Goal: Download file/media

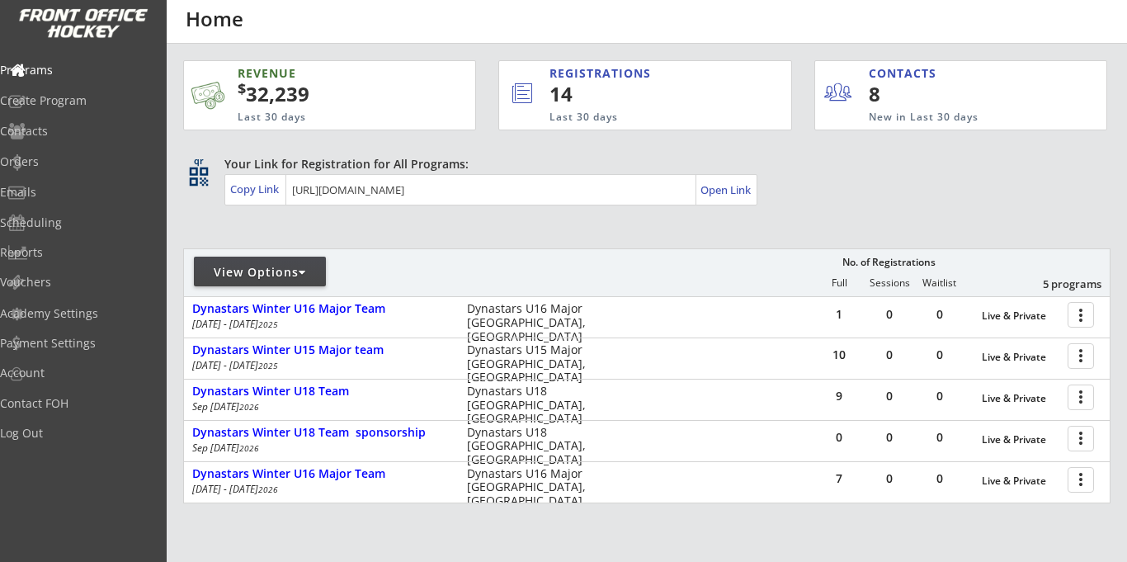
click at [275, 271] on div "View Options" at bounding box center [260, 272] width 132 height 17
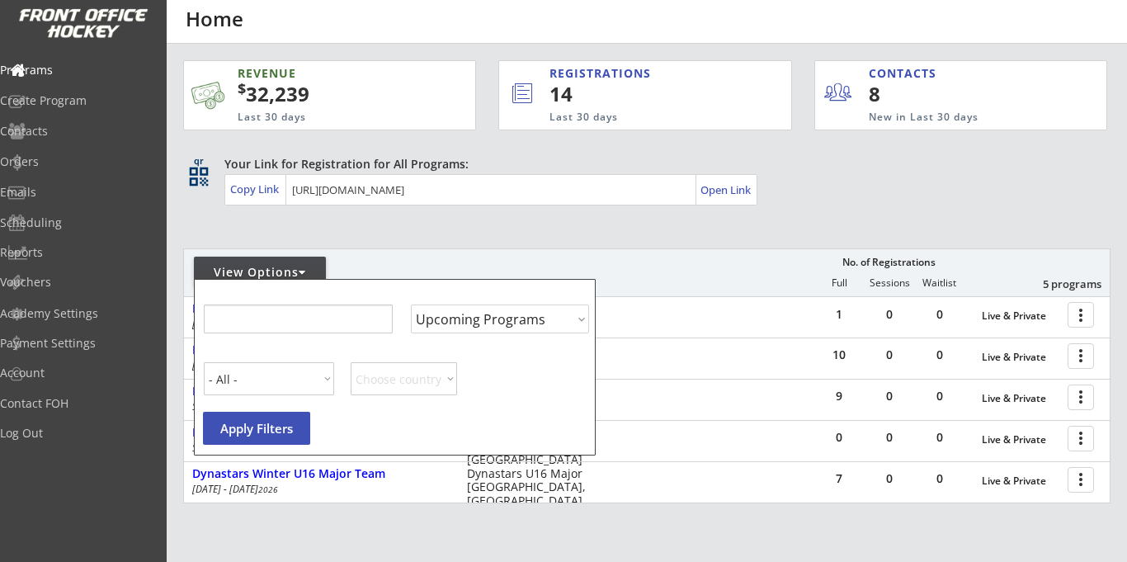
click at [275, 271] on div "View Options" at bounding box center [260, 272] width 132 height 17
click at [479, 320] on select "Upcoming Programs Past Programs Specific Date Range" at bounding box center [499, 318] width 178 height 29
select select ""Past Programs""
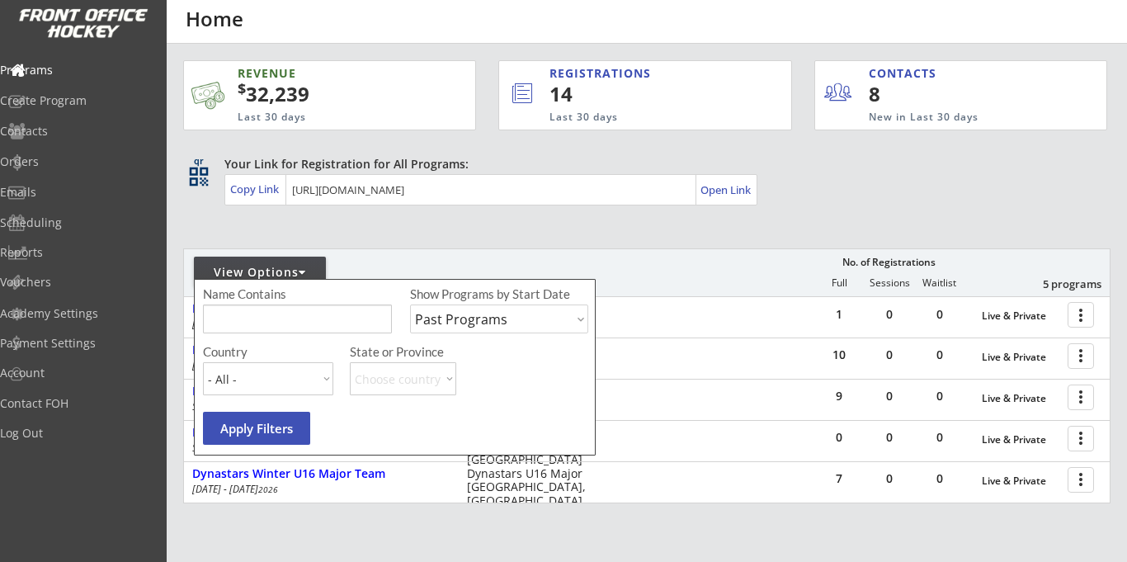
click at [410, 304] on select "Upcoming Programs Past Programs Specific Date Range" at bounding box center [499, 318] width 178 height 29
click at [262, 427] on button "Apply Filters" at bounding box center [256, 428] width 107 height 33
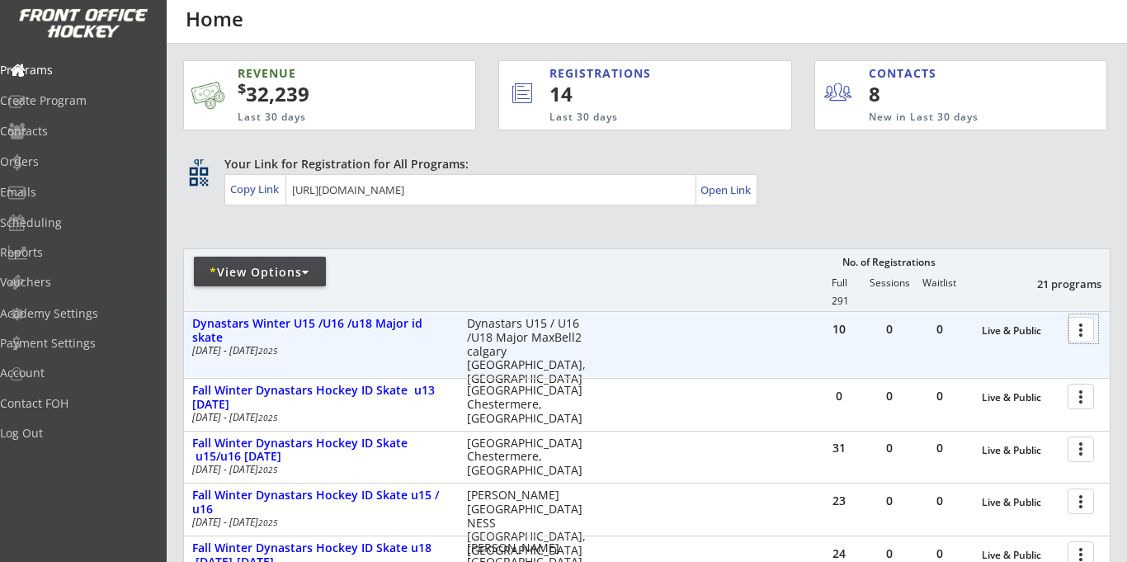
click at [1076, 333] on div at bounding box center [1083, 328] width 29 height 29
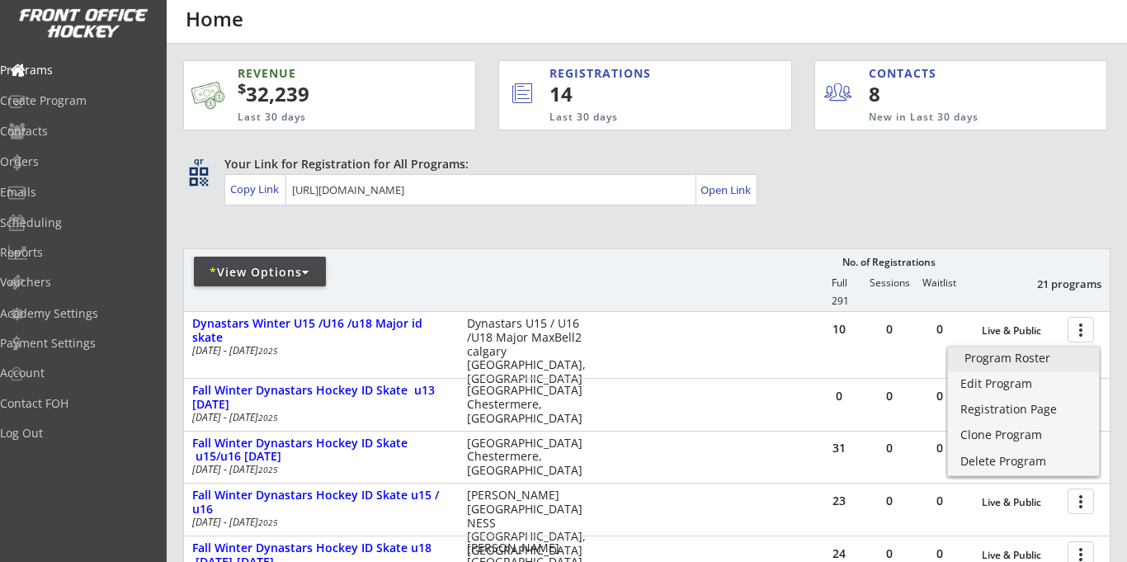
click at [996, 364] on div "Program Roster" at bounding box center [1024, 358] width 118 height 12
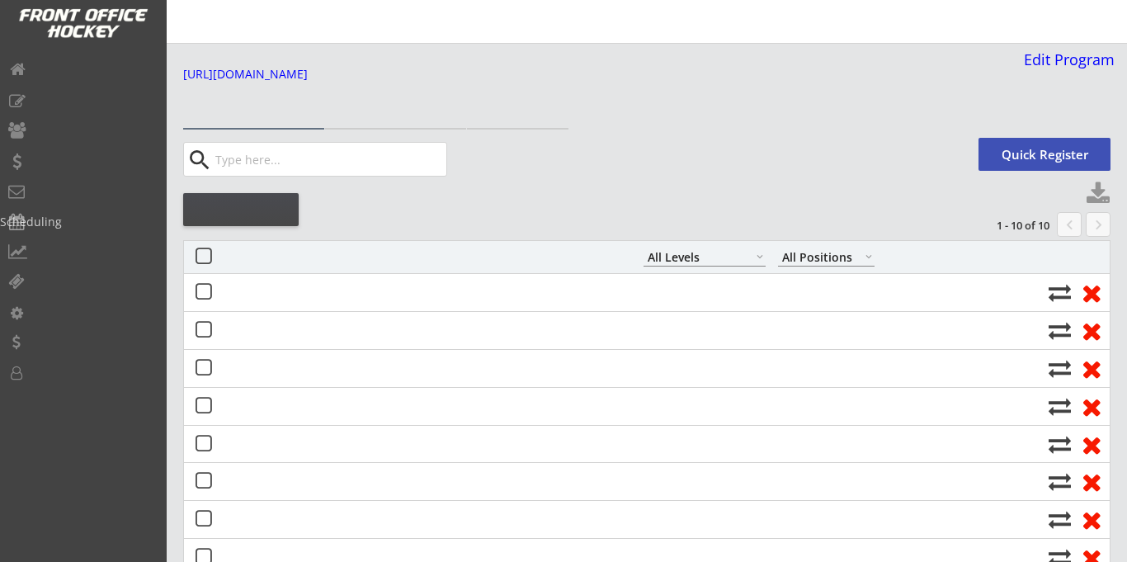
select select ""All Levels""
select select ""All Positions""
select select ""All Levels""
select select ""All Positions""
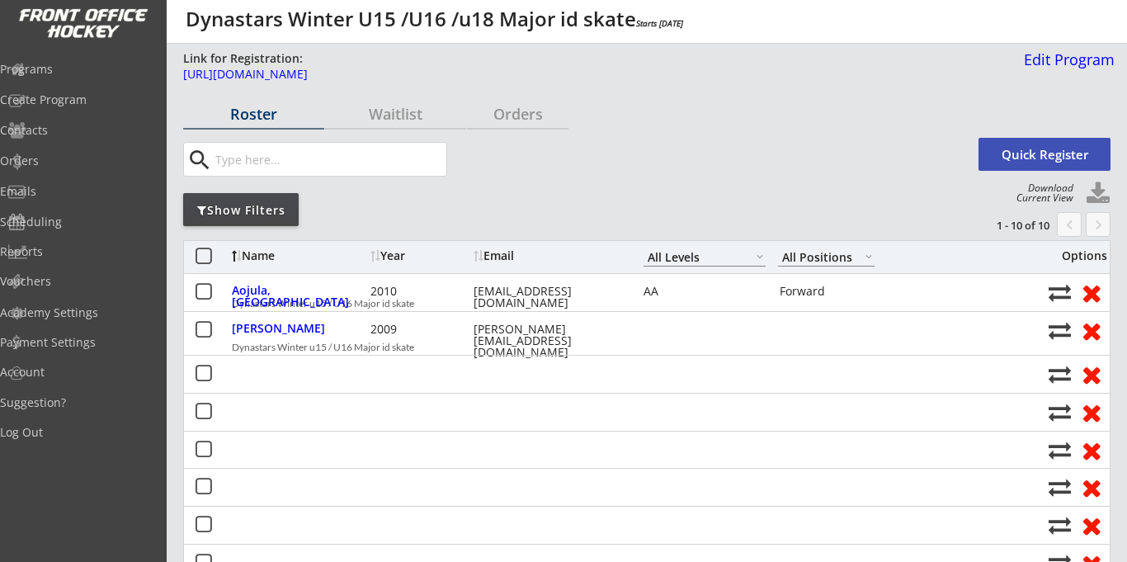
click at [62, 65] on div "Programs" at bounding box center [78, 70] width 157 height 12
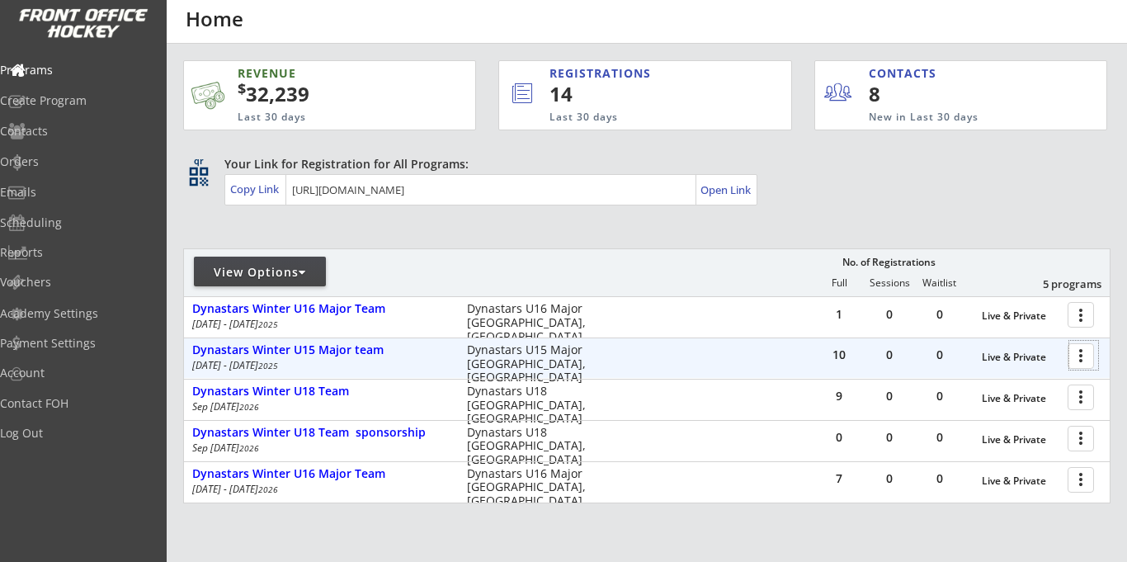
click at [1081, 356] on div at bounding box center [1083, 355] width 29 height 29
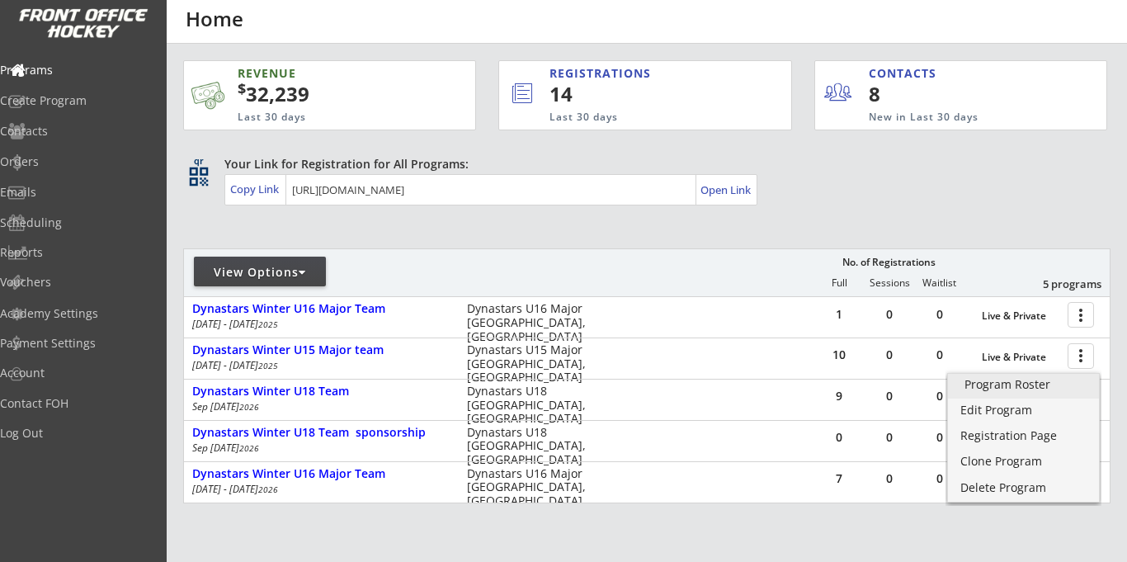
click at [999, 389] on div "Program Roster" at bounding box center [1024, 385] width 118 height 12
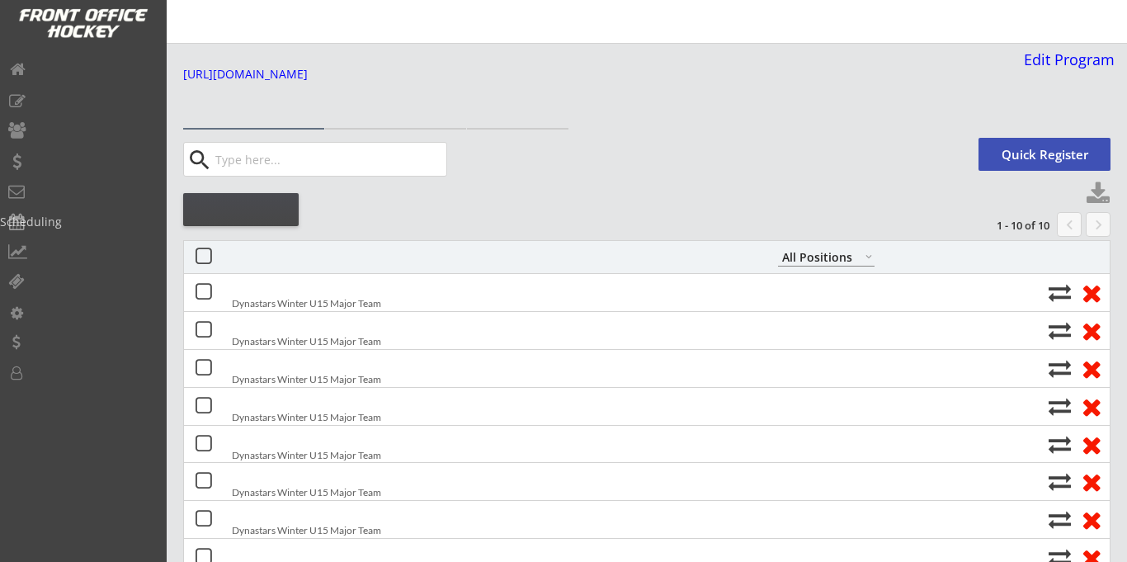
select select ""All Positions""
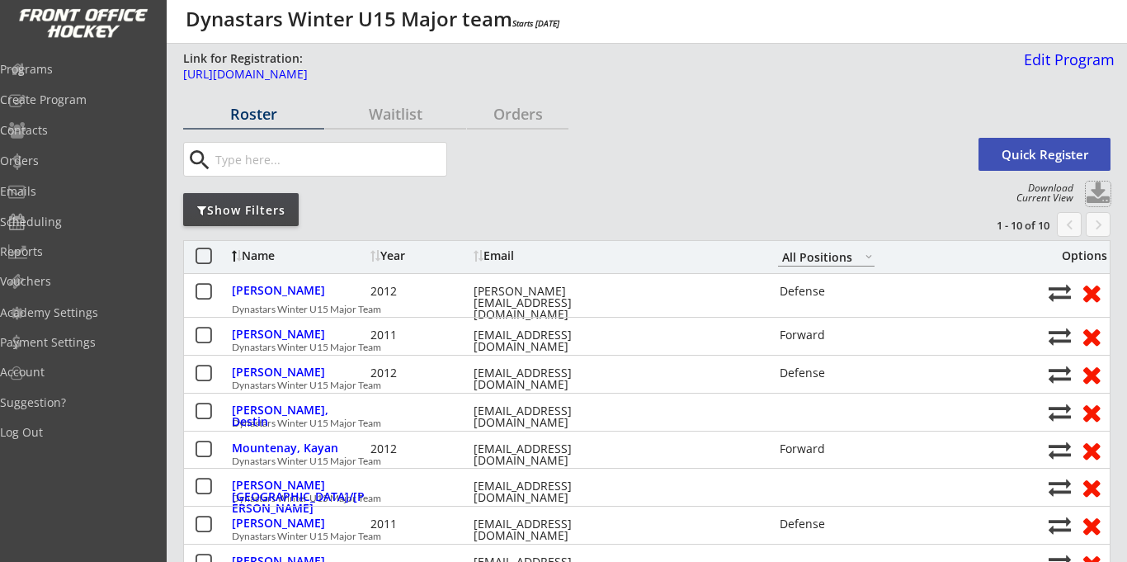
click at [1098, 189] on button at bounding box center [1098, 194] width 25 height 25
select select ""Player Info""
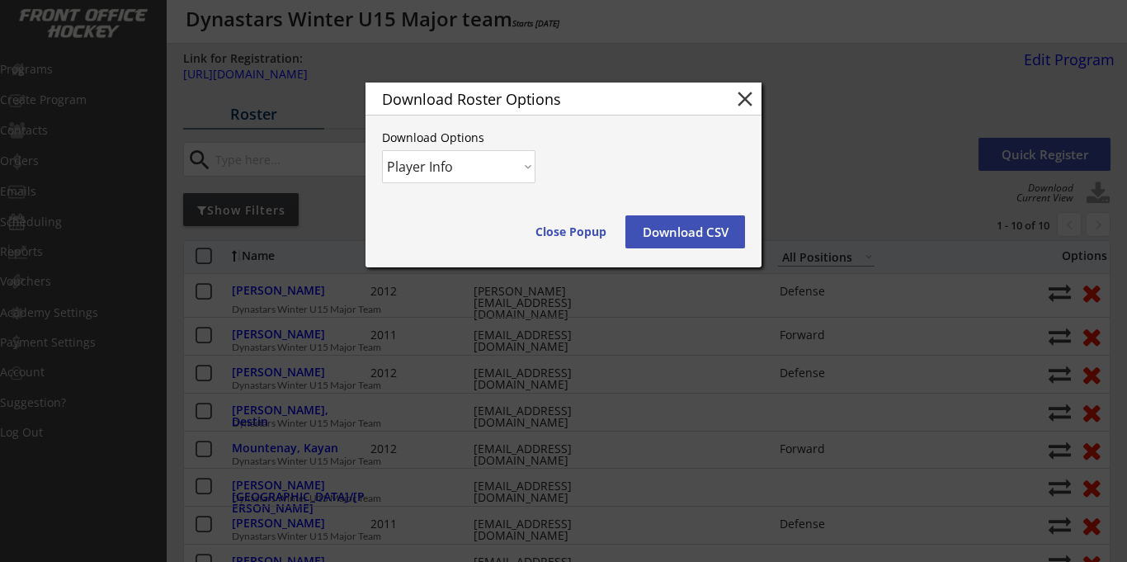
click at [681, 229] on button "Download CSV" at bounding box center [685, 231] width 120 height 33
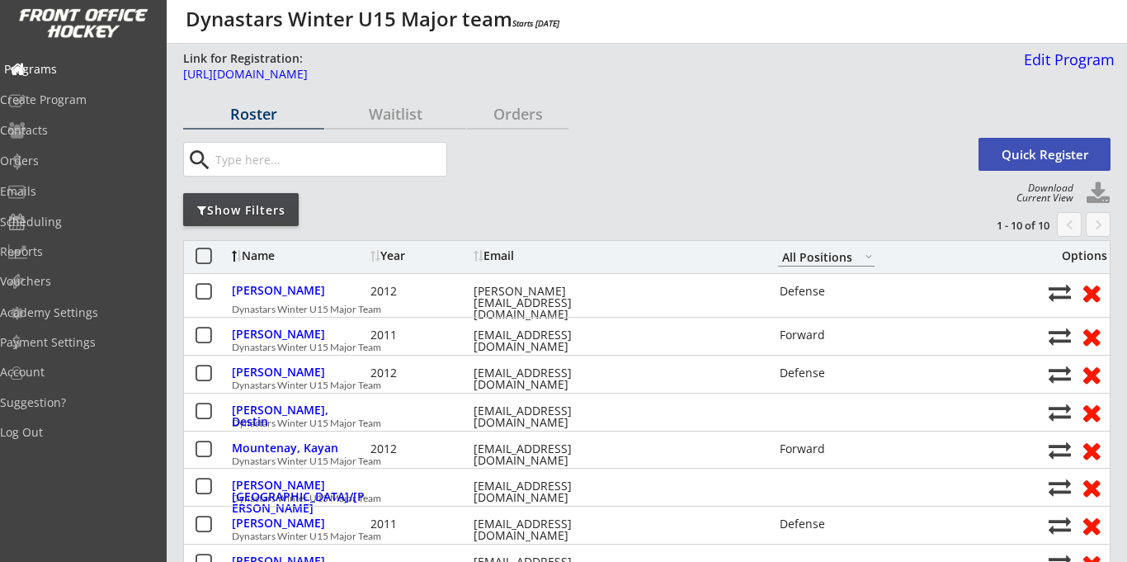
click at [83, 70] on div "Programs" at bounding box center [78, 70] width 149 height 12
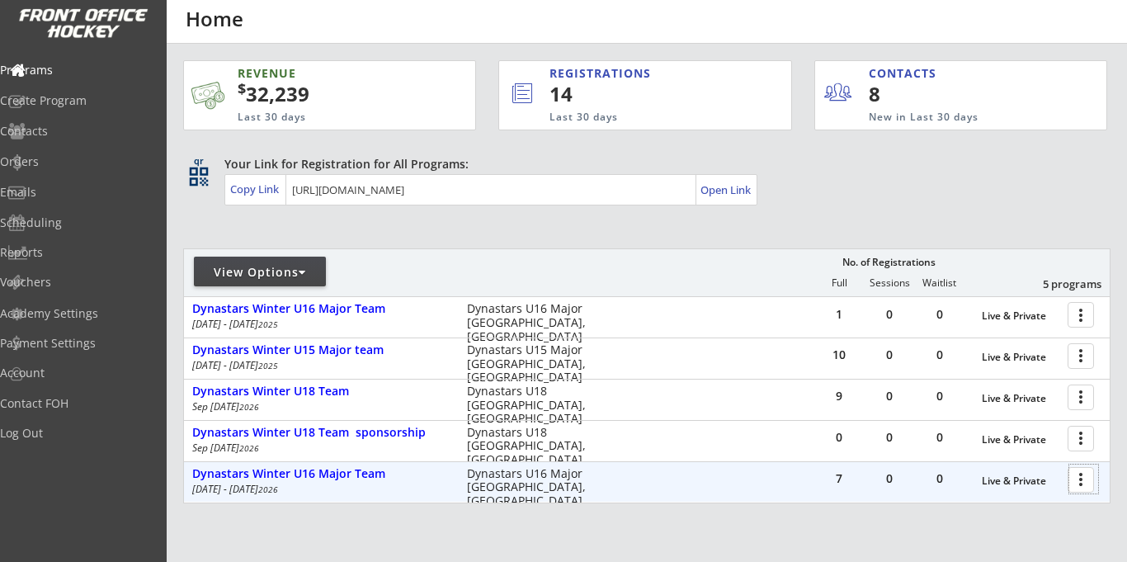
click at [1079, 482] on div at bounding box center [1083, 479] width 29 height 29
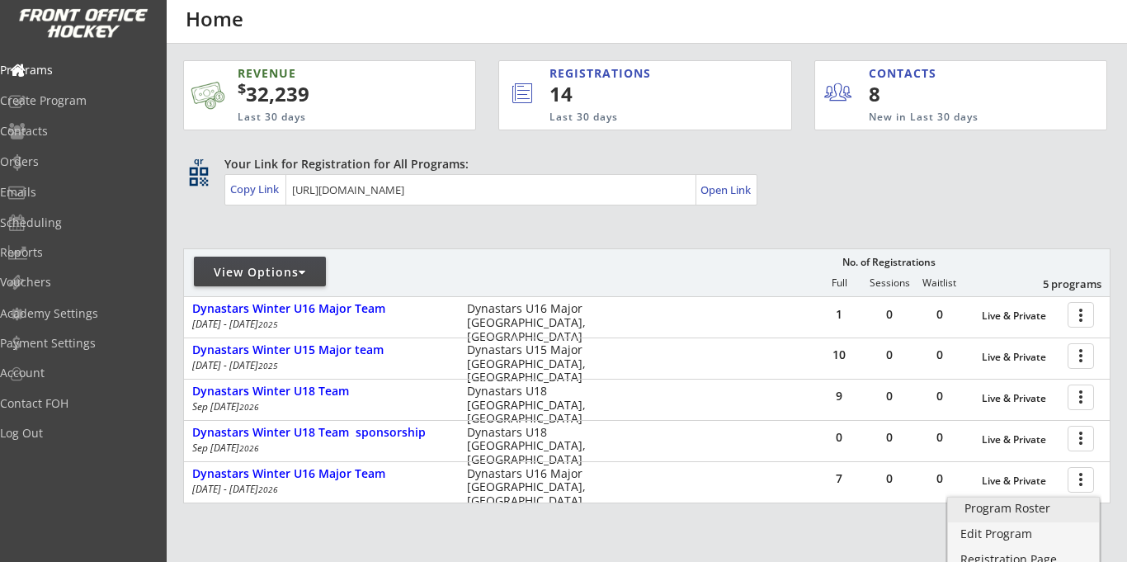
click at [983, 510] on div "Program Roster" at bounding box center [1024, 509] width 118 height 12
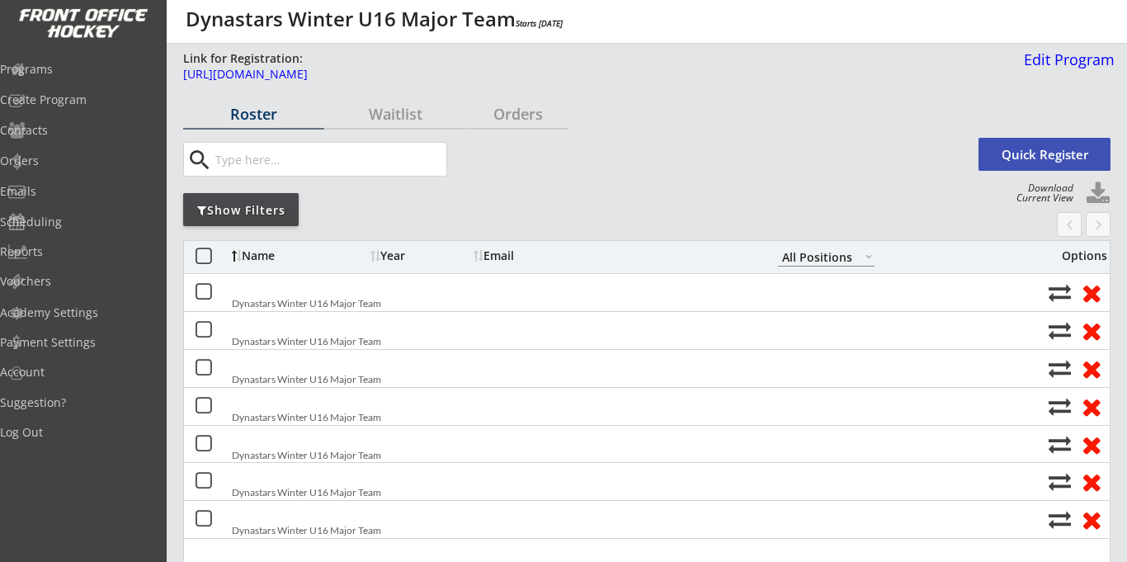
select select ""All Positions""
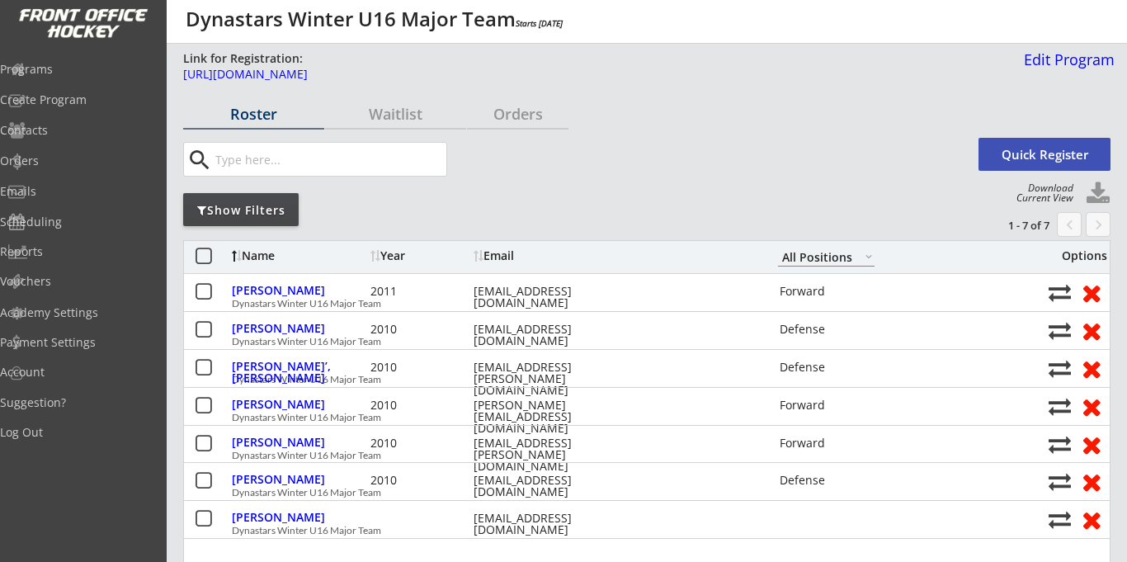
click at [1103, 192] on button at bounding box center [1098, 194] width 25 height 25
select select ""Player Info""
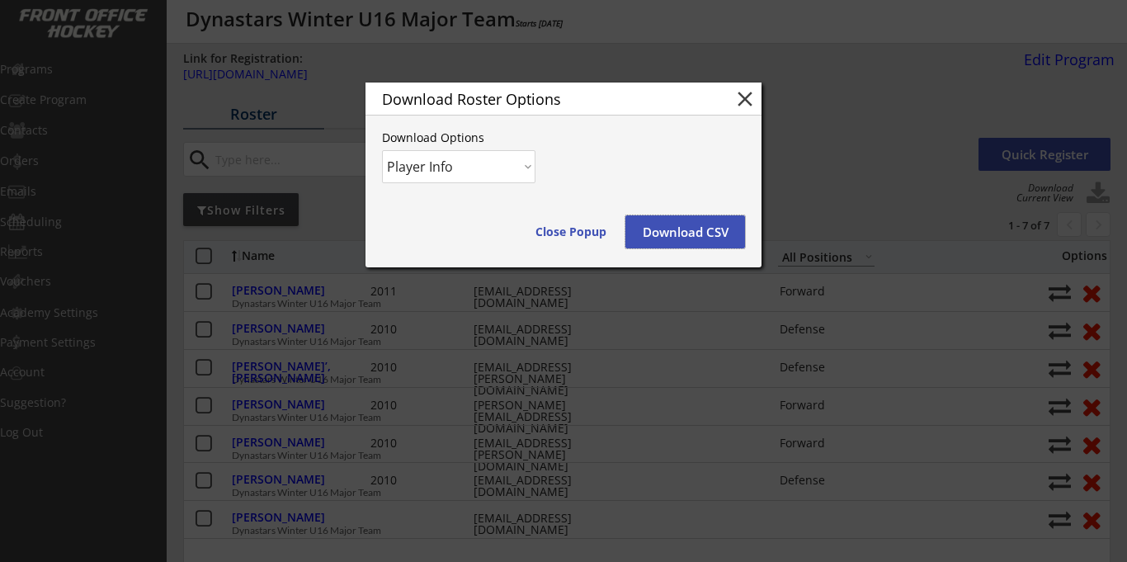
click at [651, 234] on button "Download CSV" at bounding box center [685, 231] width 120 height 33
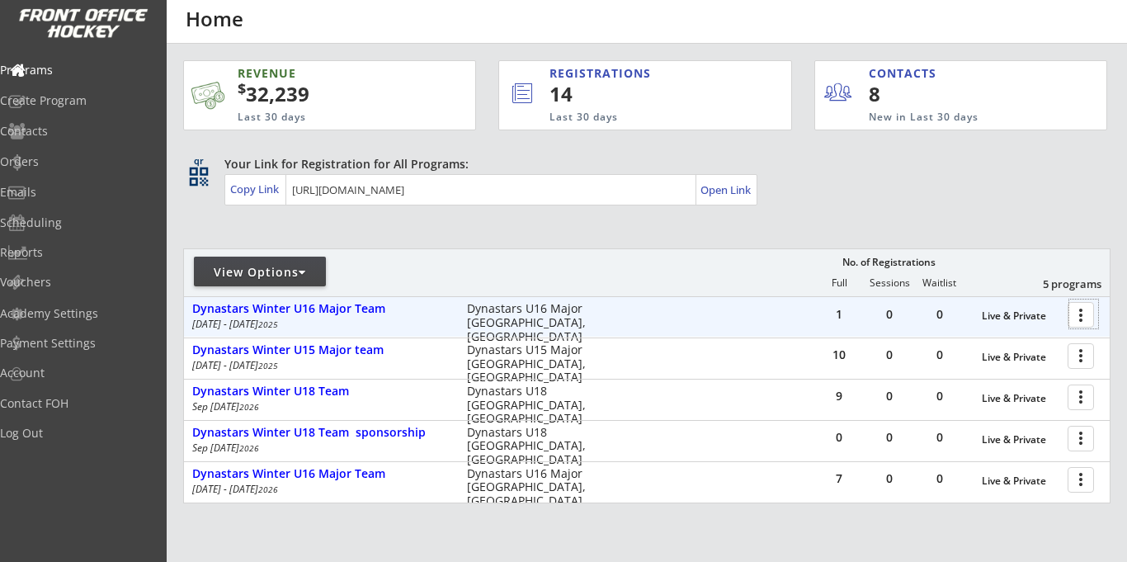
click at [1086, 318] on div at bounding box center [1083, 314] width 29 height 29
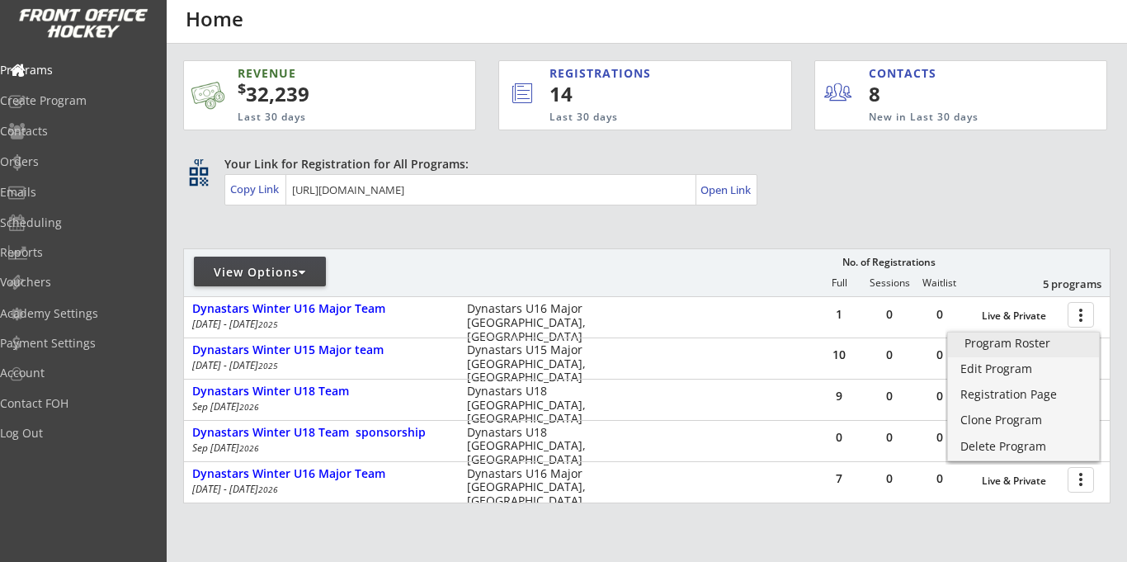
click at [997, 345] on div "Program Roster" at bounding box center [1024, 343] width 118 height 12
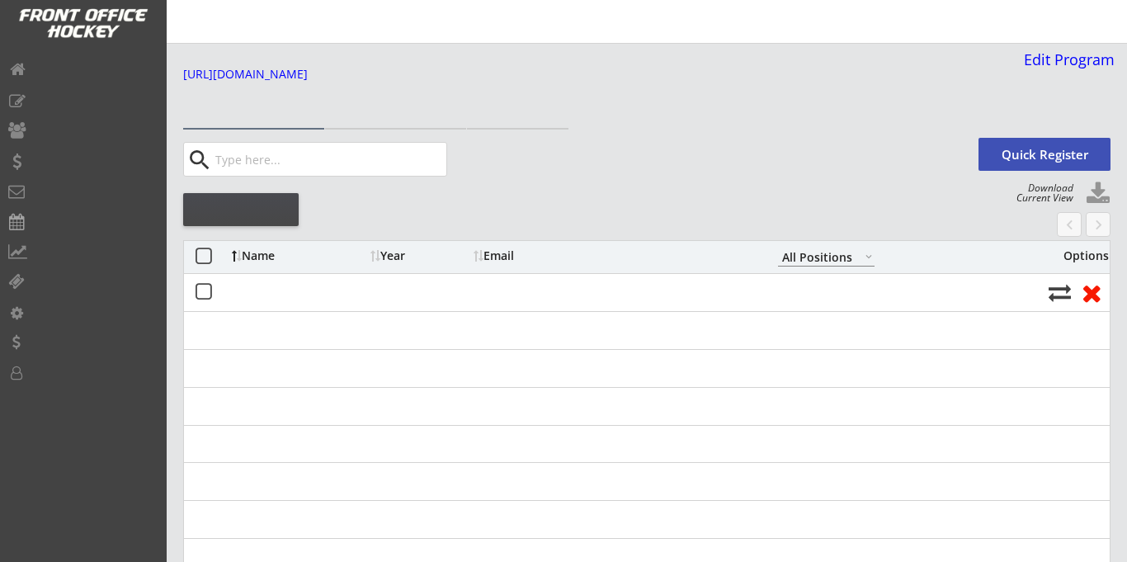
select select ""All Positions""
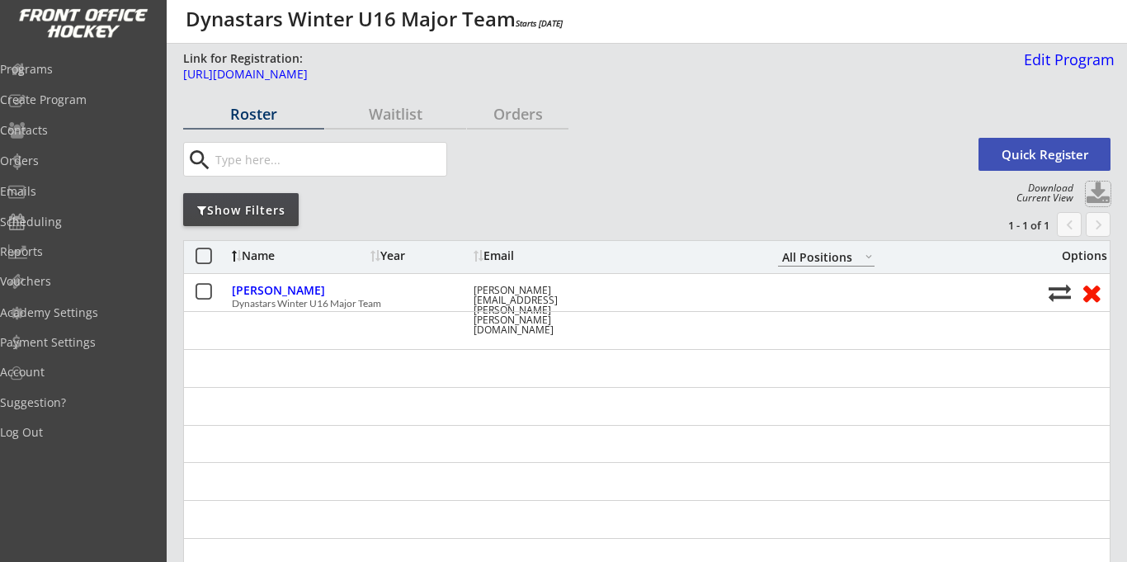
click at [1097, 195] on button at bounding box center [1098, 194] width 25 height 25
select select ""Player Info""
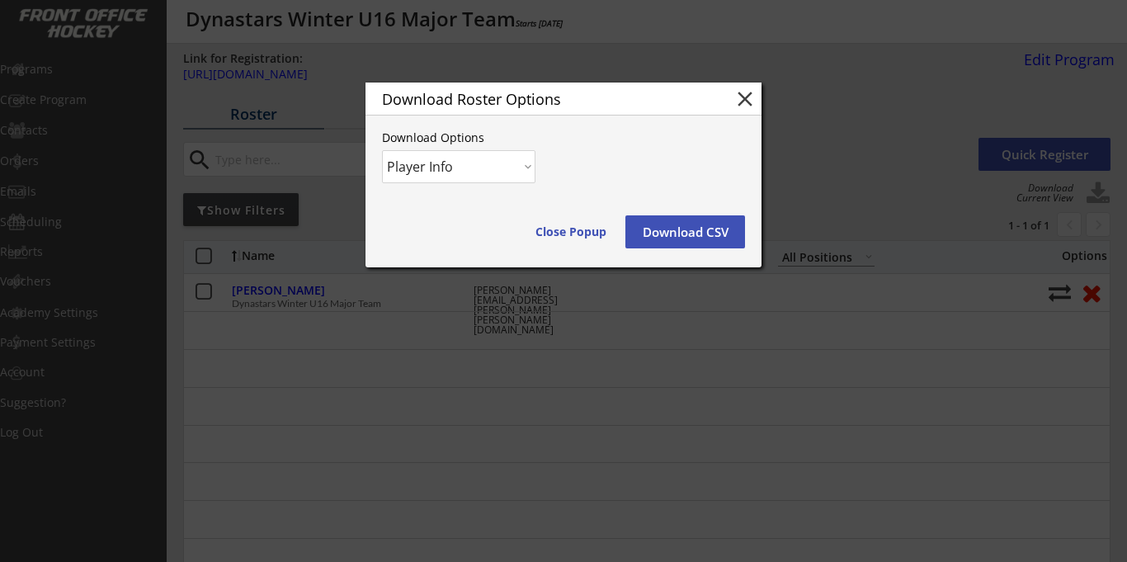
click at [700, 239] on button "Download CSV" at bounding box center [685, 231] width 120 height 33
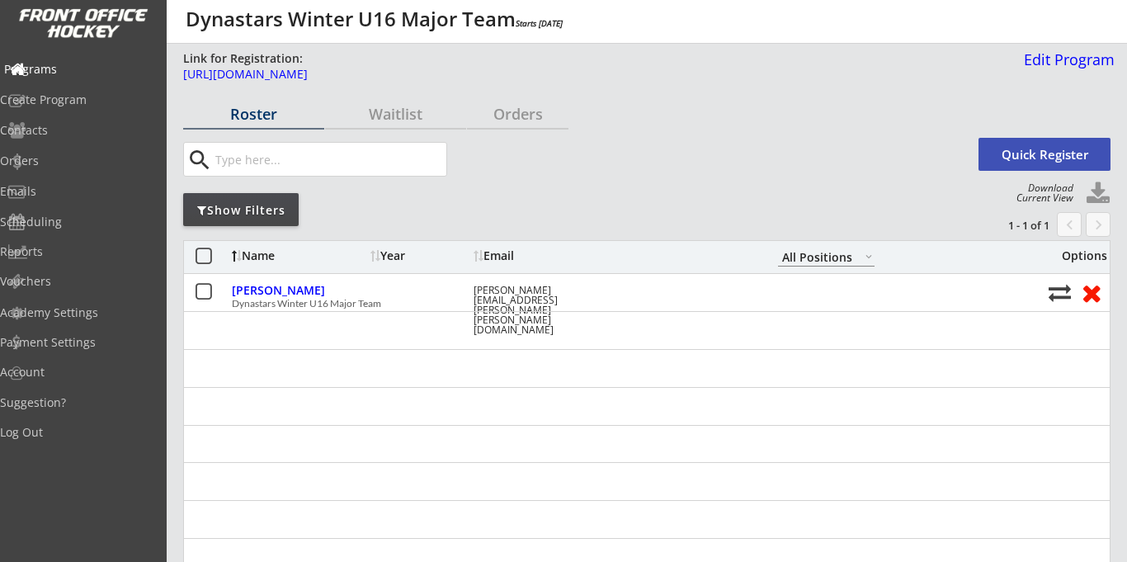
click at [81, 66] on div "Programs" at bounding box center [78, 70] width 149 height 12
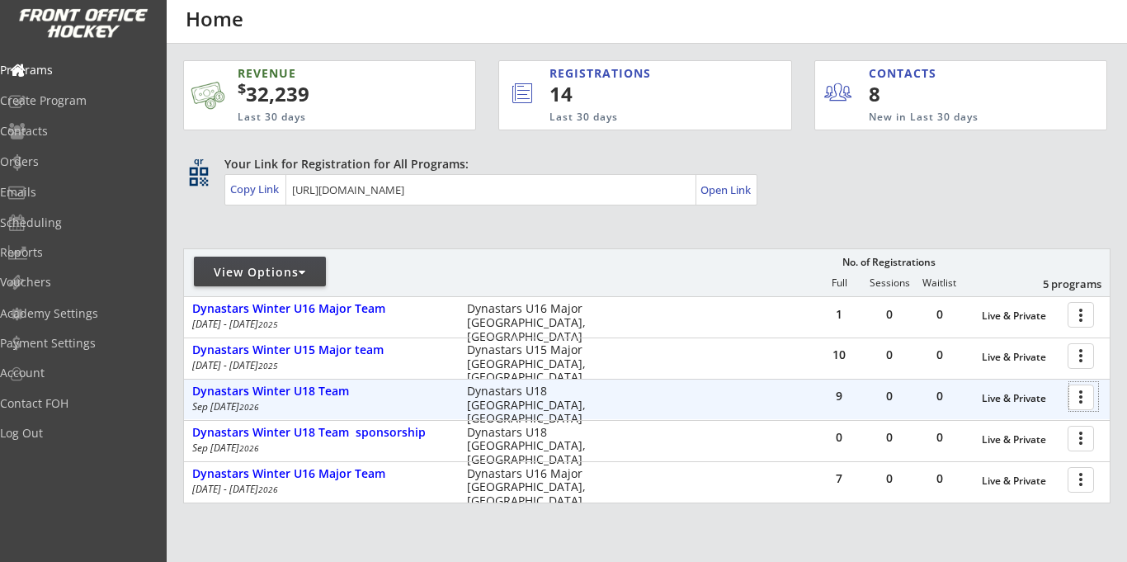
click at [1077, 395] on div at bounding box center [1083, 396] width 29 height 29
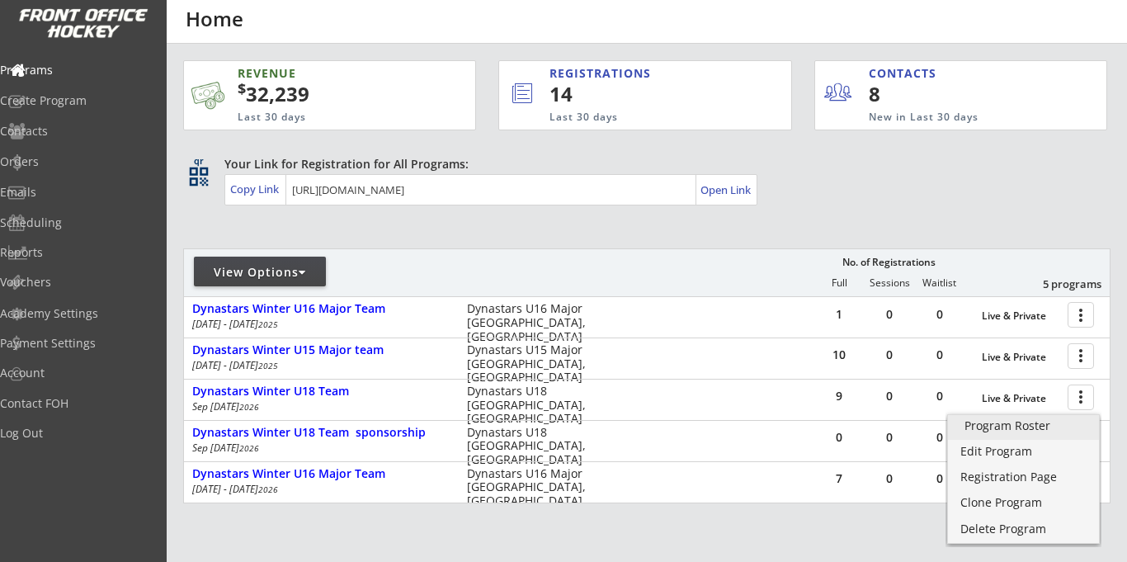
click at [990, 432] on div "Program Roster" at bounding box center [1024, 426] width 118 height 12
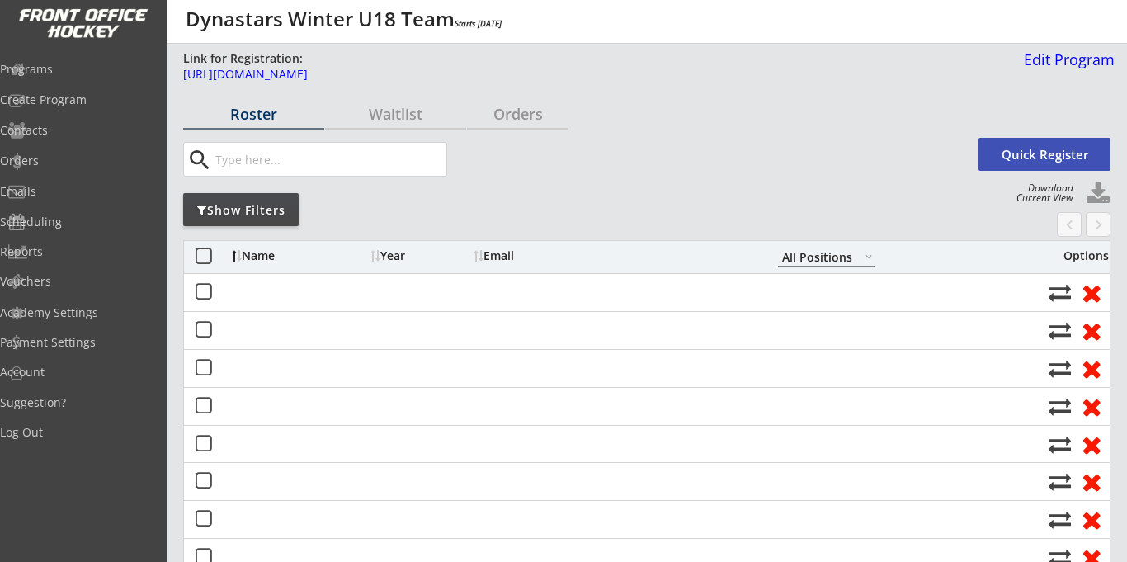
select select ""All Positions""
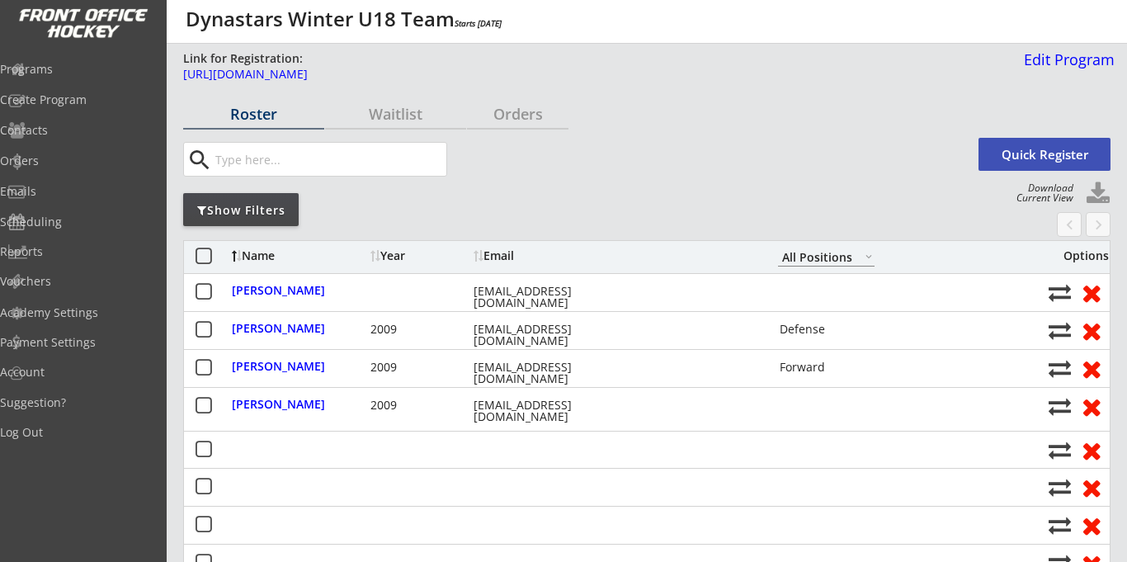
click at [1099, 195] on button at bounding box center [1098, 194] width 25 height 25
select select ""Player Info""
select select ""All Positions""
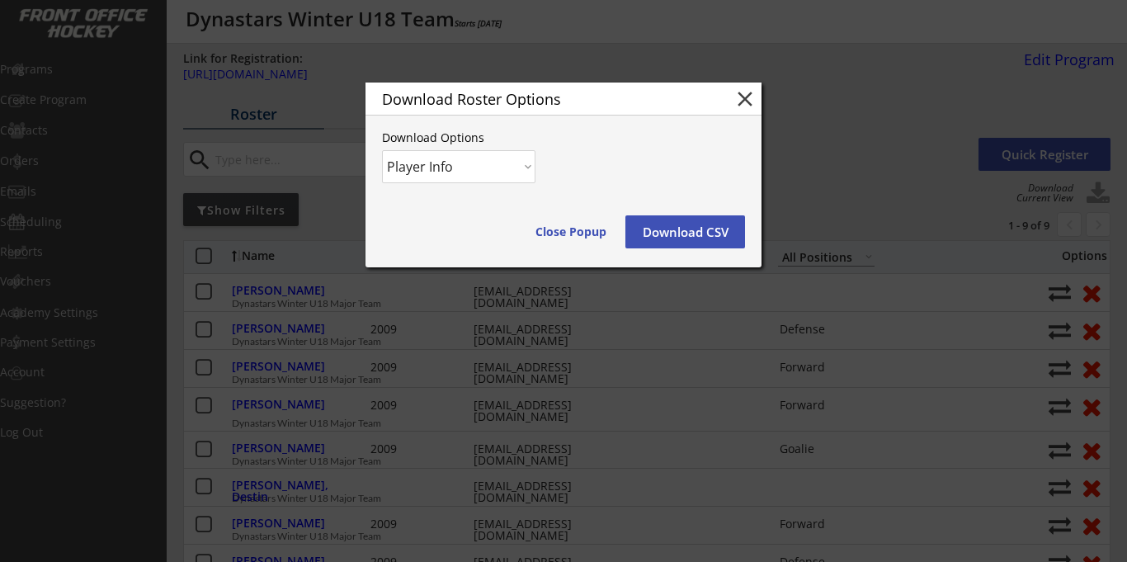
drag, startPoint x: 654, startPoint y: 238, endPoint x: 675, endPoint y: 224, distance: 24.9
click at [654, 238] on button "Download CSV" at bounding box center [685, 231] width 120 height 33
